Goal: Register for event/course

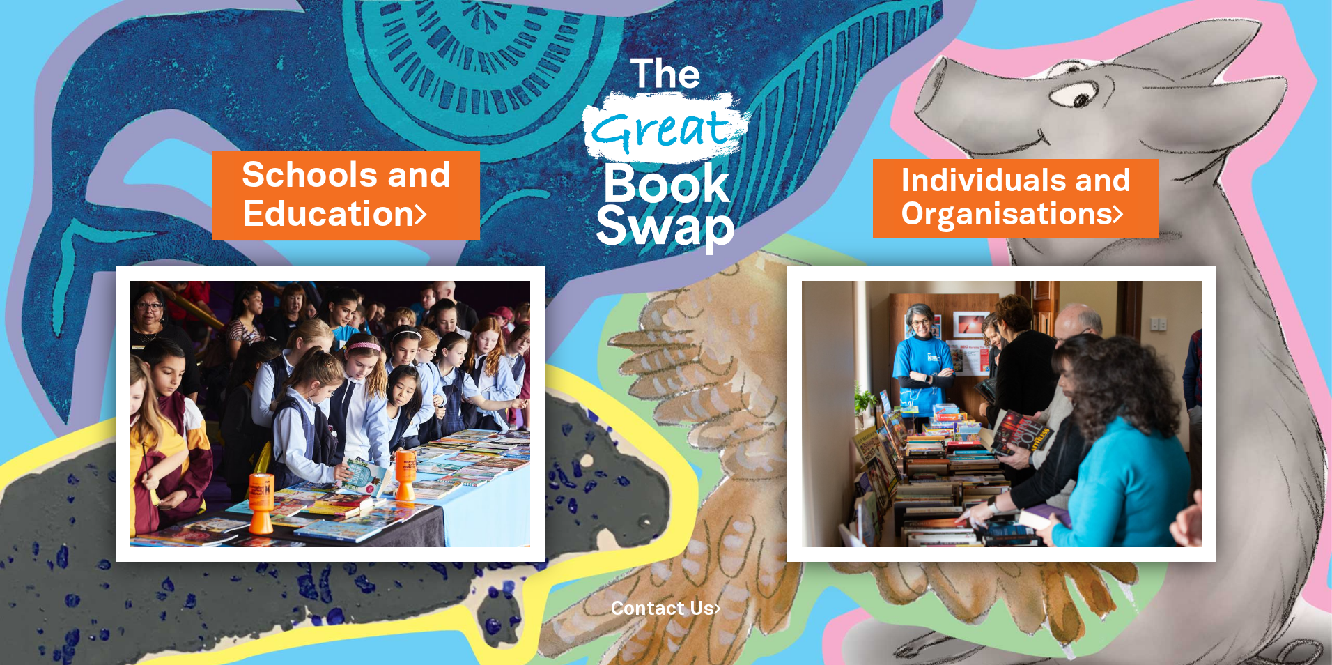
click at [410, 214] on link "Schools and Education" at bounding box center [346, 196] width 209 height 88
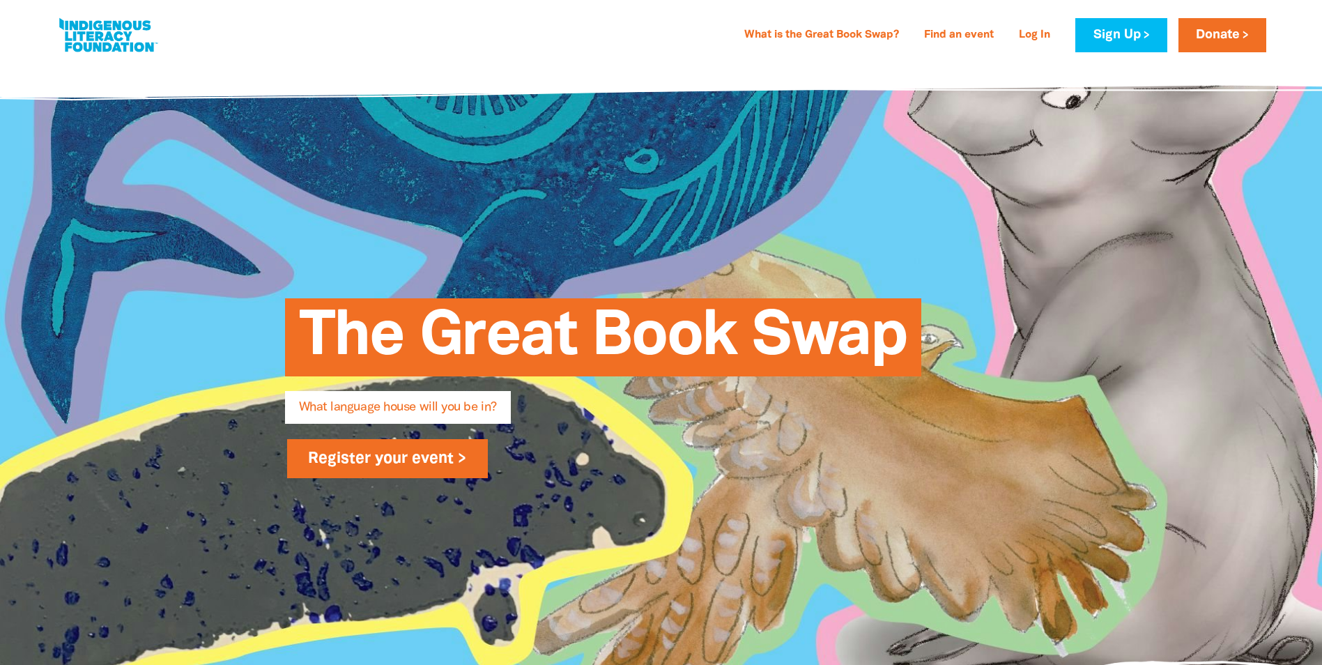
click at [364, 468] on link "Register your event >" at bounding box center [387, 458] width 201 height 39
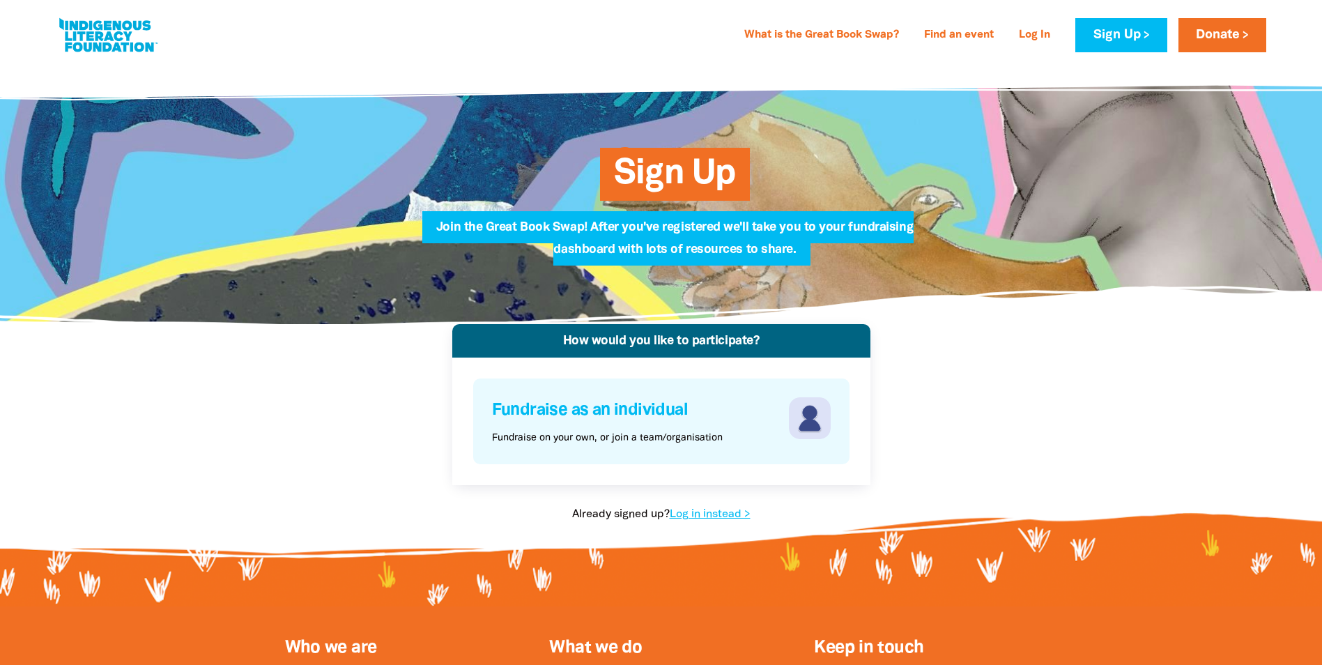
click at [640, 442] on p "Fundraise on your own, or join a team/organisation" at bounding box center [607, 438] width 231 height 15
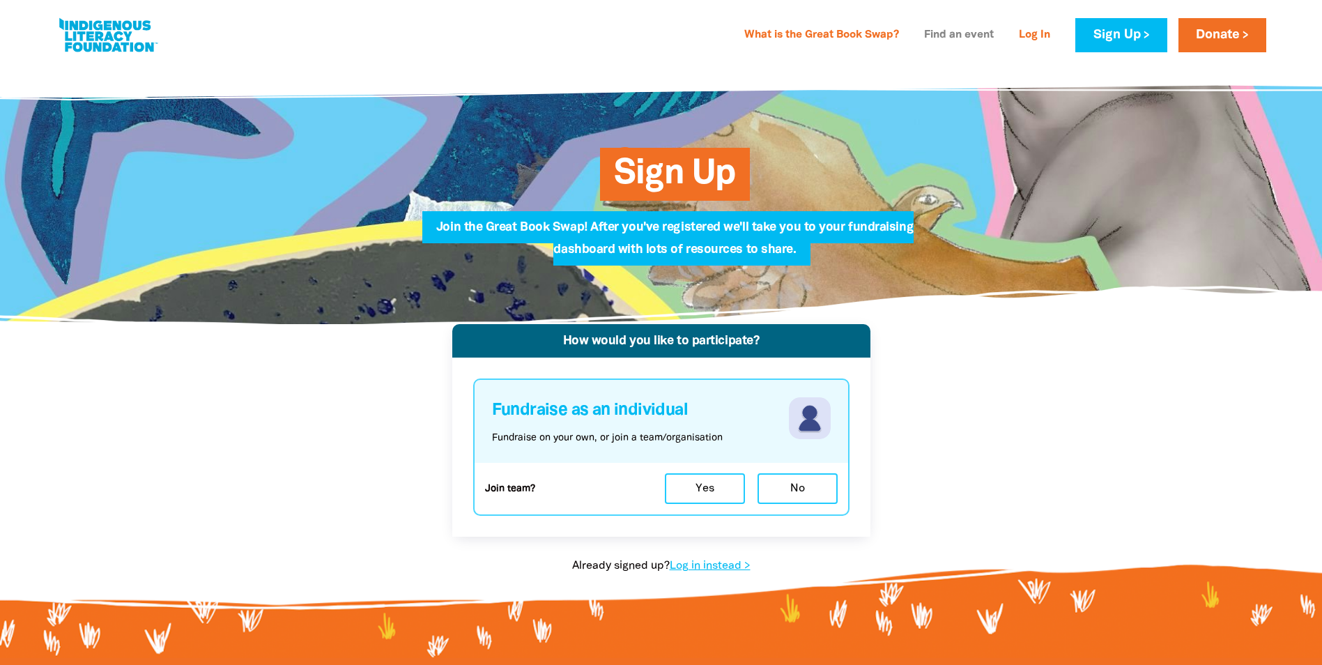
click at [928, 38] on link "Find an event" at bounding box center [959, 35] width 86 height 22
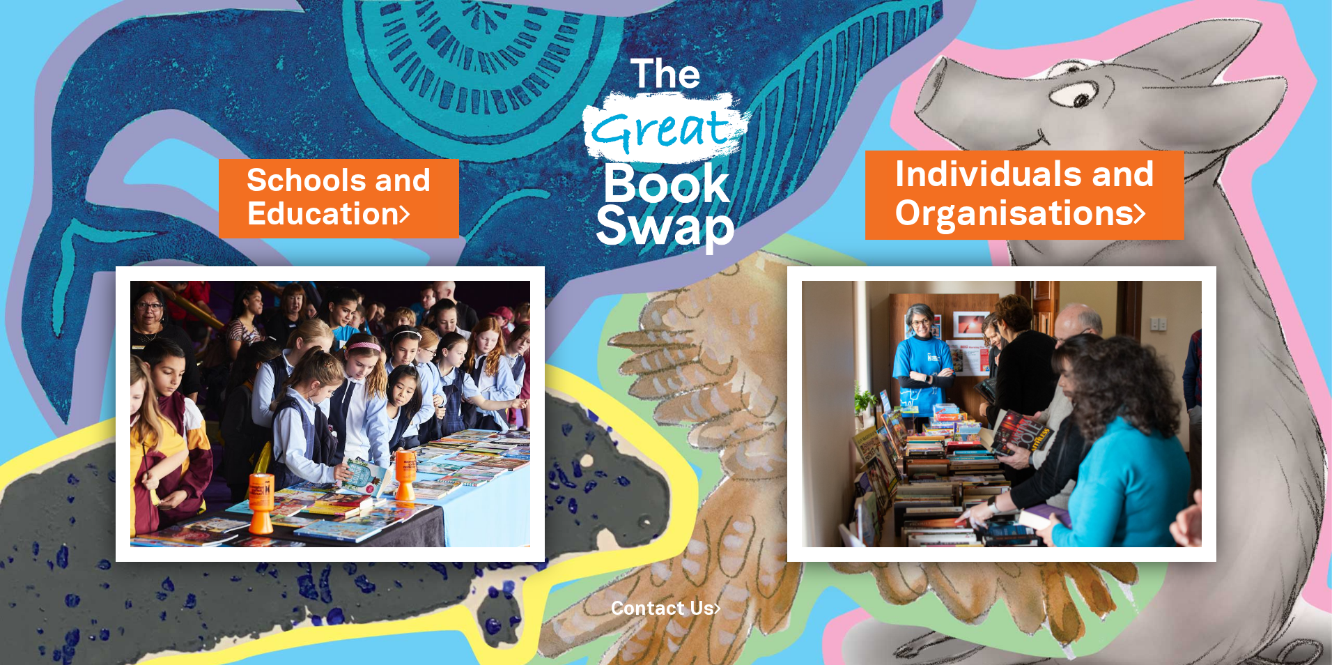
click at [1056, 231] on link "Individuals and Organisations" at bounding box center [1025, 195] width 261 height 88
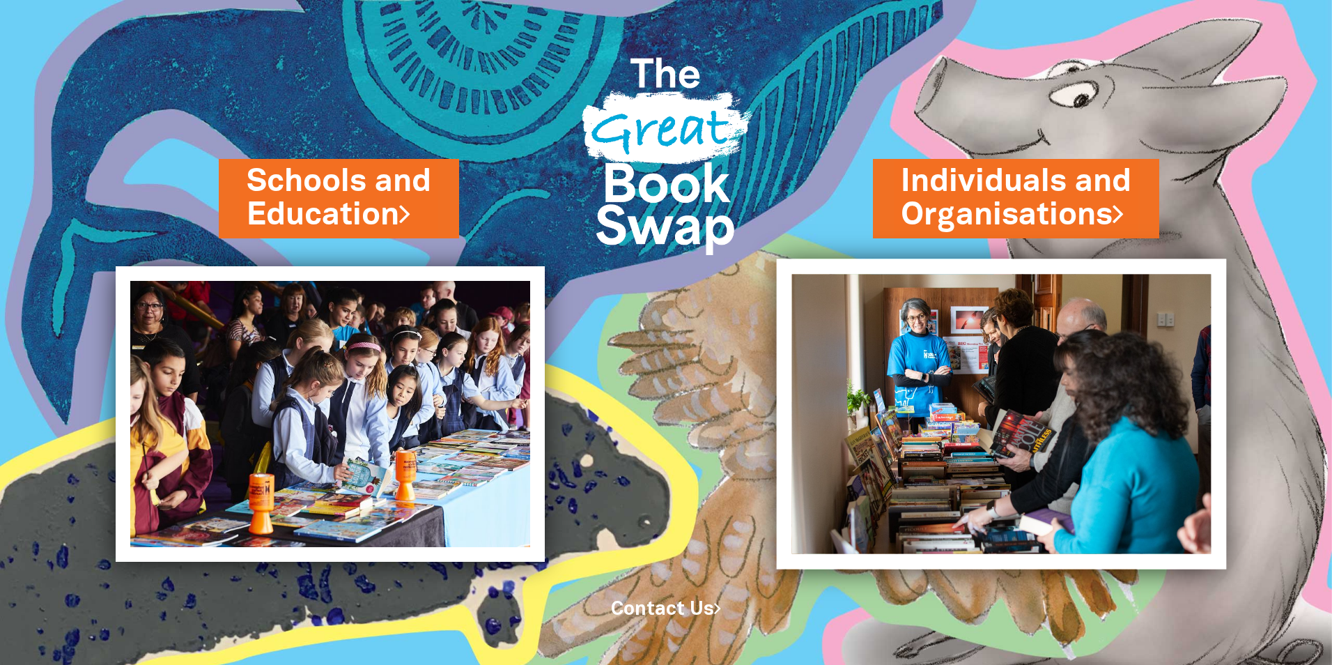
click at [1053, 316] on img at bounding box center [1002, 414] width 450 height 310
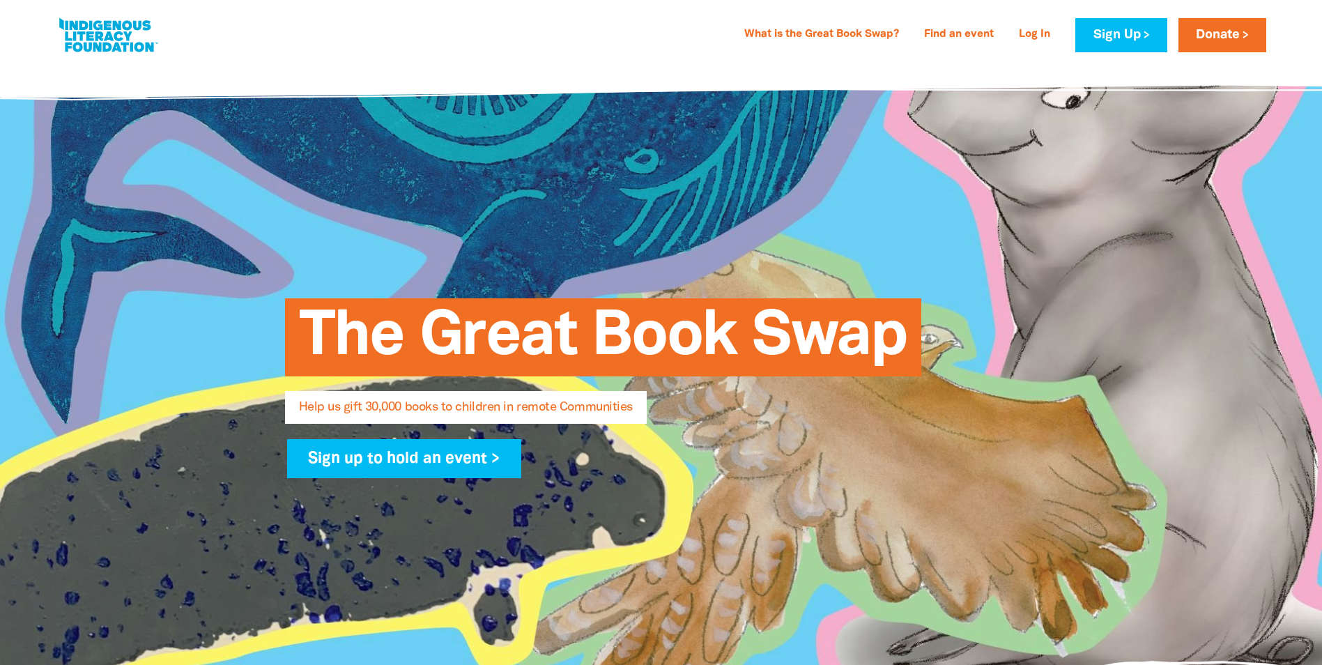
select select "AU"
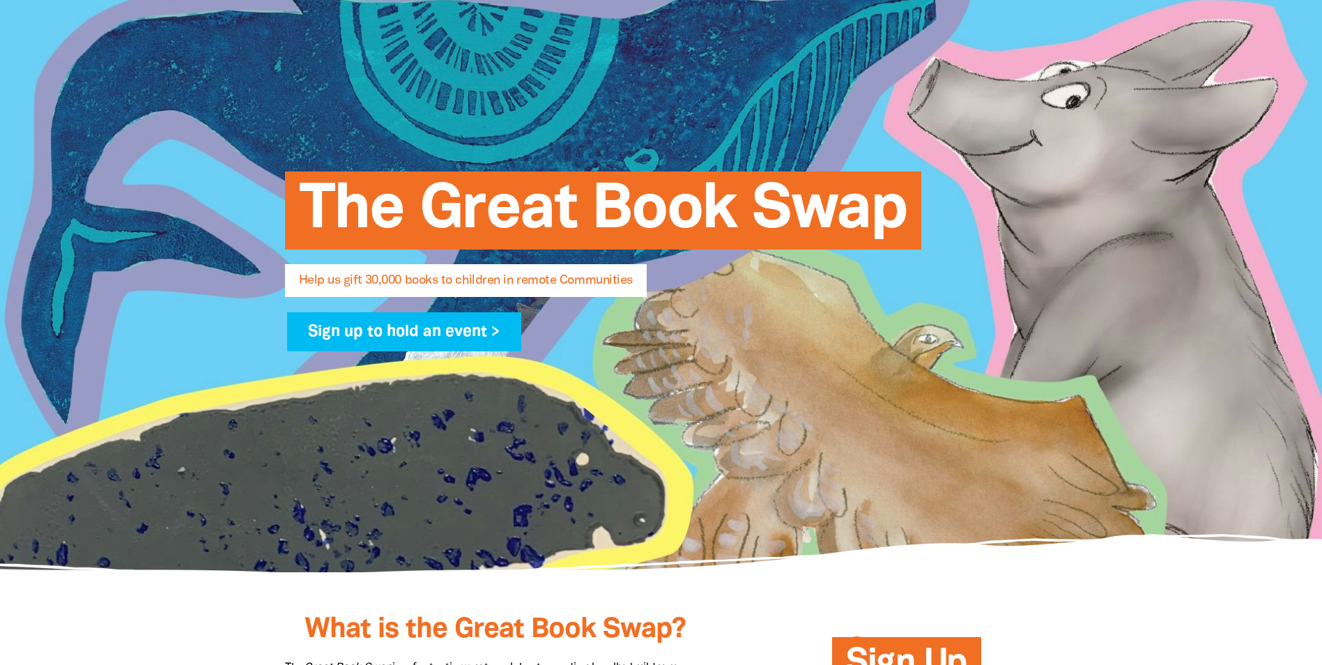
scroll to position [139, 0]
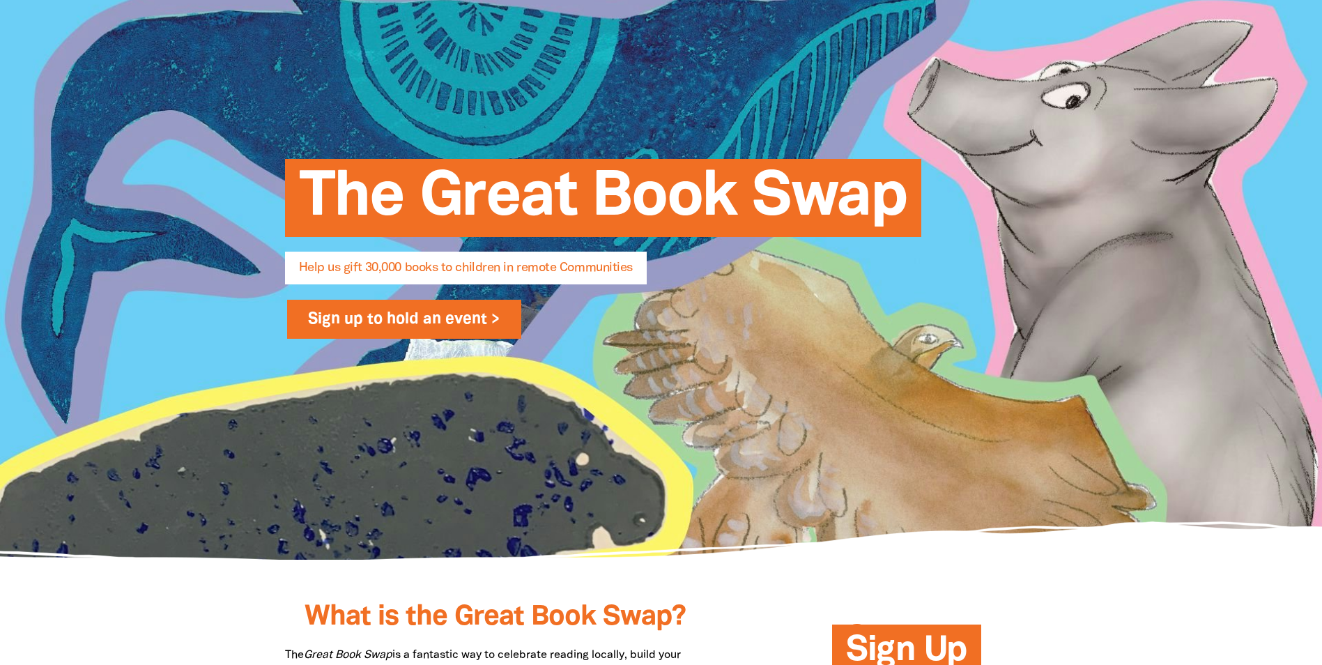
click at [492, 322] on link "Sign up to hold an event >" at bounding box center [404, 319] width 235 height 39
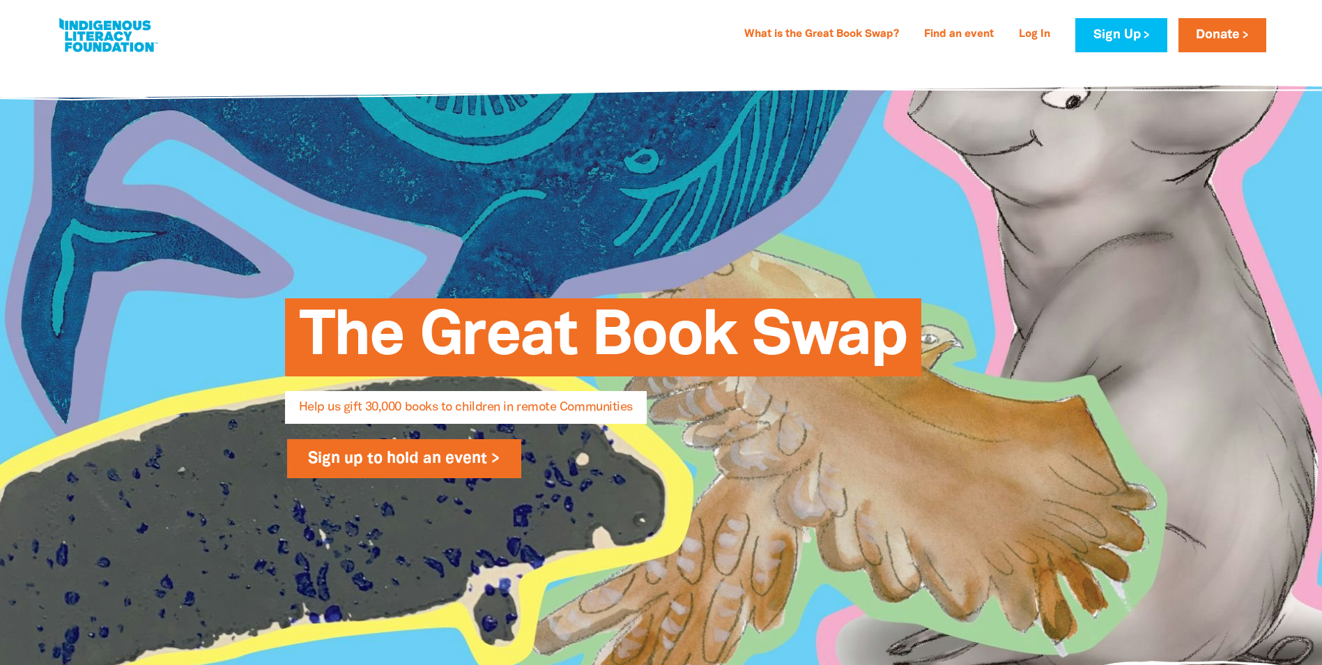
select select "AU"
